Goal: Transaction & Acquisition: Purchase product/service

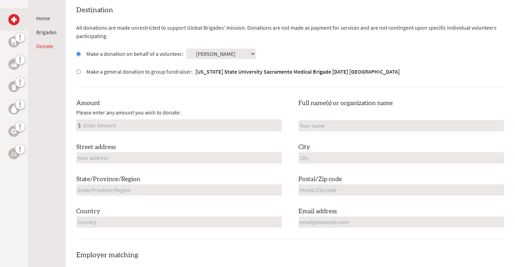
scroll to position [209, 0]
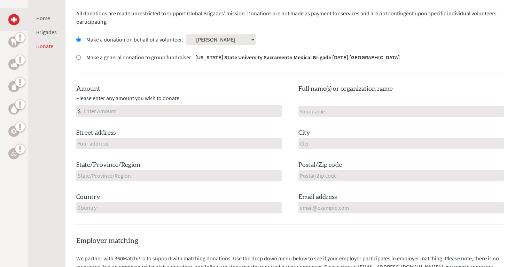
click at [115, 111] on input "Amount" at bounding box center [181, 110] width 199 height 11
type input "100.00"
click at [316, 110] on input "text" at bounding box center [402, 111] width 206 height 11
type input "[PERSON_NAME]"
type input "[GEOGRAPHIC_DATA]"
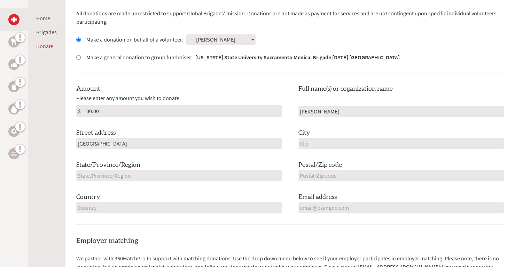
type input "[GEOGRAPHIC_DATA]"
type input "MO"
type input "63088"
type input "[GEOGRAPHIC_DATA]"
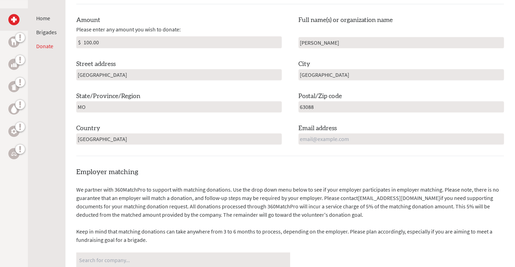
scroll to position [279, 0]
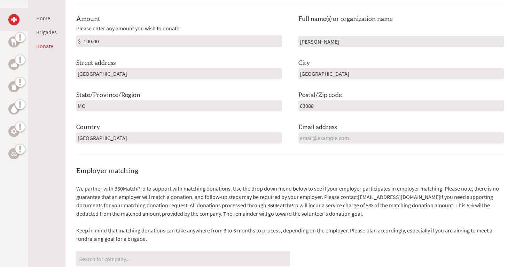
click at [322, 136] on input "email" at bounding box center [402, 137] width 206 height 11
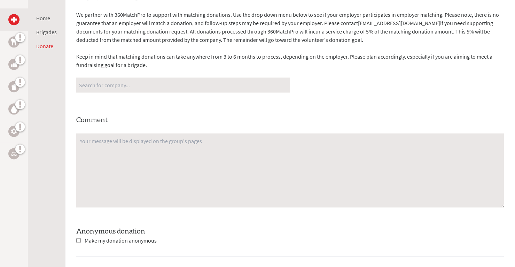
scroll to position [453, 0]
type input "[EMAIL_ADDRESS][DOMAIN_NAME]"
click at [85, 139] on textarea at bounding box center [290, 169] width 428 height 74
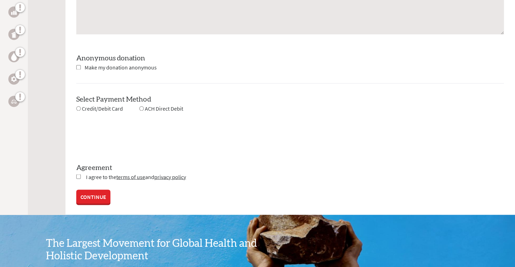
scroll to position [627, 0]
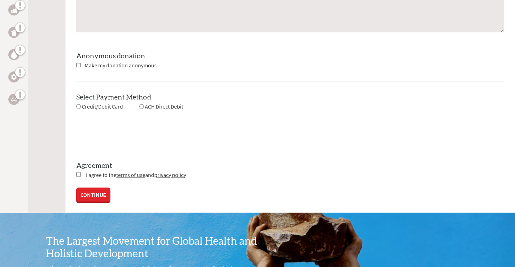
type textarea "So proud of you [PERSON_NAME]! You will gain so much admiration of the health f…"
click at [79, 105] on input "radio" at bounding box center [78, 106] width 5 height 5
radio input "true"
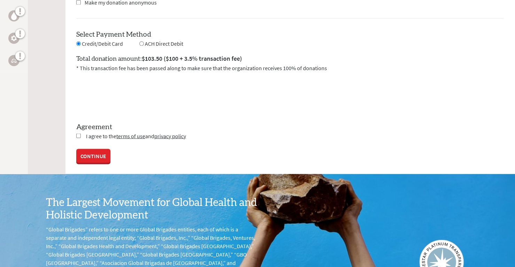
scroll to position [697, 0]
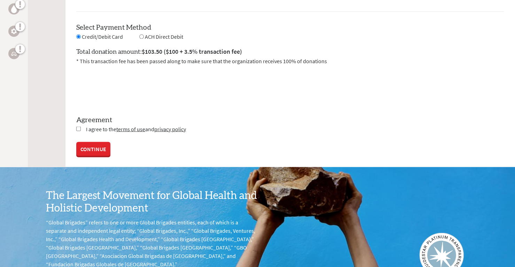
click at [78, 126] on input "checkbox" at bounding box center [78, 128] width 5 height 5
checkbox input "true"
click at [91, 147] on link "CONTINUE" at bounding box center [93, 148] width 34 height 14
